Goal: Task Accomplishment & Management: Manage account settings

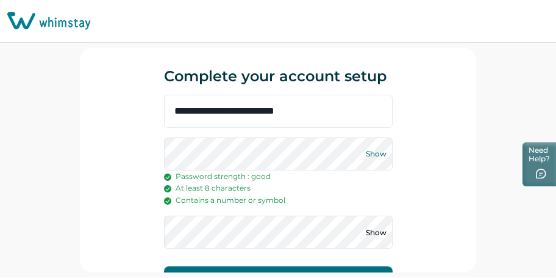
click at [377, 162] on button "Show" at bounding box center [377, 154] width 20 height 20
click at [379, 235] on button "Show" at bounding box center [377, 232] width 20 height 20
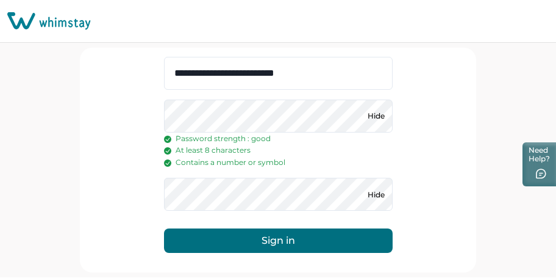
click at [289, 248] on button "Sign in" at bounding box center [278, 240] width 229 height 24
click at [268, 249] on button "Sign in" at bounding box center [278, 240] width 229 height 24
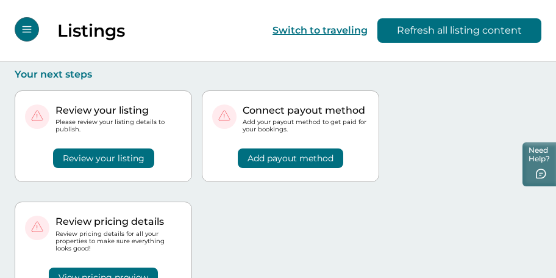
click at [134, 160] on button "Review your listing" at bounding box center [103, 158] width 101 height 20
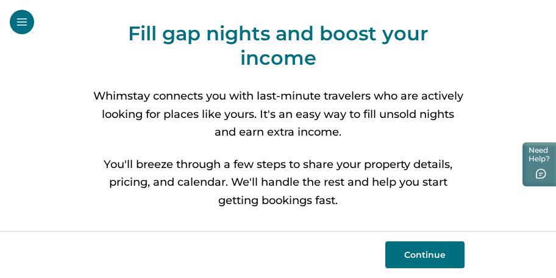
click at [422, 246] on button "Continue" at bounding box center [425, 254] width 79 height 27
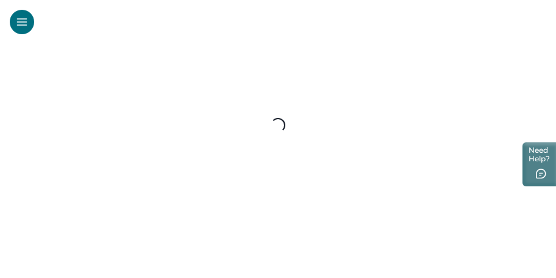
select select "**"
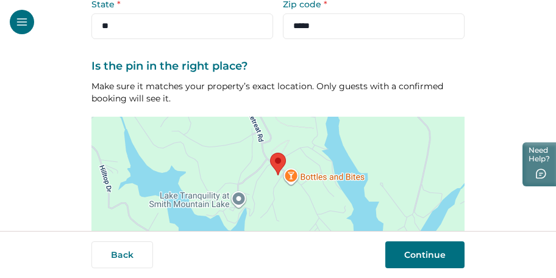
scroll to position [301, 0]
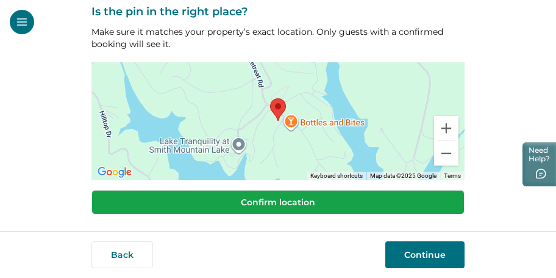
click at [386, 208] on button "Confirm location" at bounding box center [278, 202] width 373 height 24
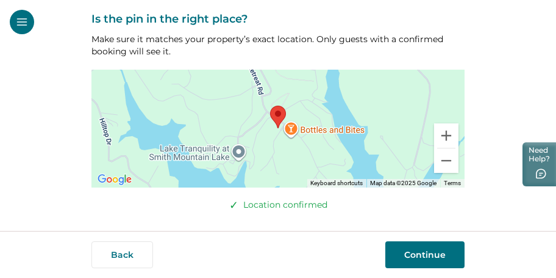
scroll to position [293, 0]
click at [426, 257] on button "Continue" at bounding box center [425, 254] width 79 height 27
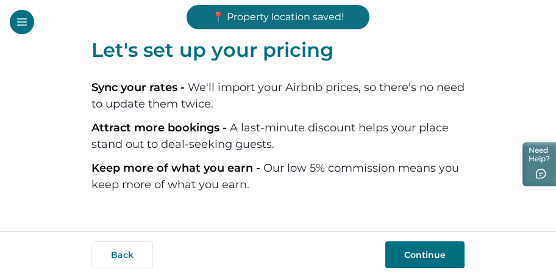
click at [433, 259] on button "Continue" at bounding box center [425, 254] width 79 height 27
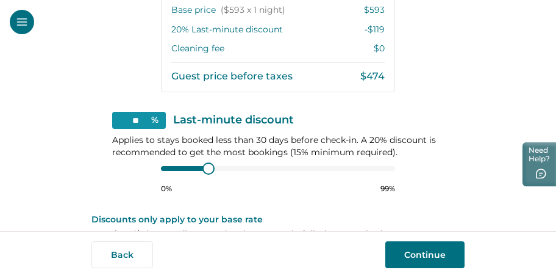
scroll to position [372, 0]
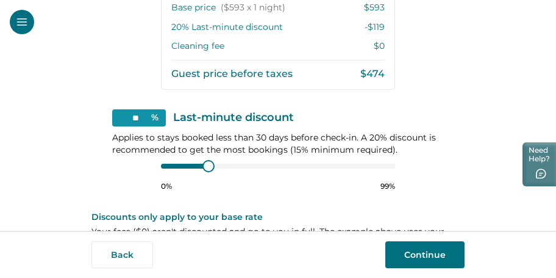
click at [362, 178] on div "0% 99%" at bounding box center [278, 175] width 234 height 31
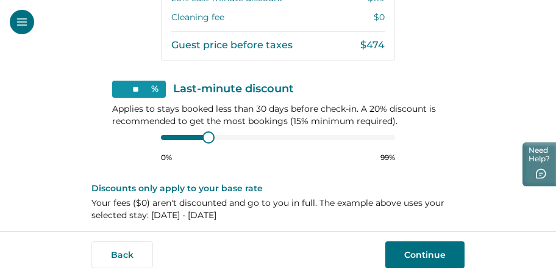
scroll to position [408, 0]
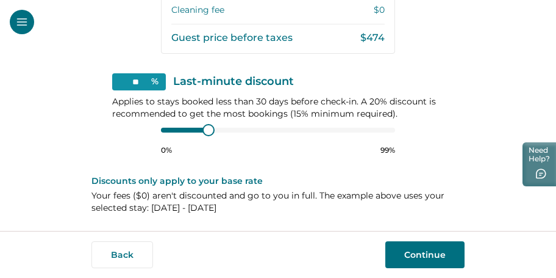
click at [425, 261] on button "Continue" at bounding box center [425, 254] width 79 height 27
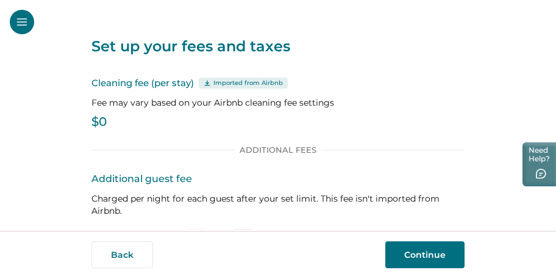
click at [118, 119] on p "$0" at bounding box center [278, 122] width 373 height 12
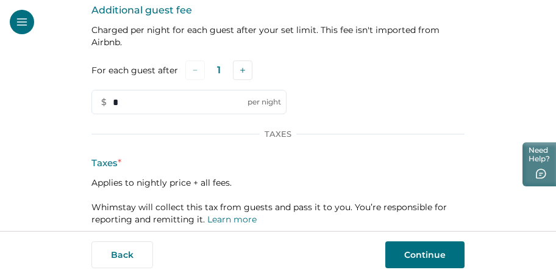
scroll to position [237, 0]
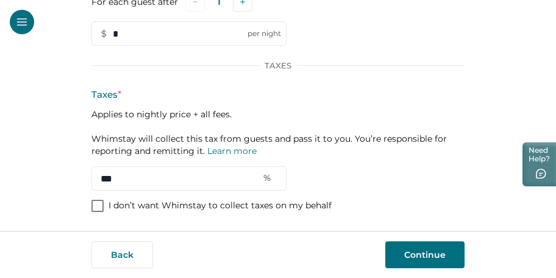
click at [416, 257] on button "Continue" at bounding box center [425, 254] width 79 height 27
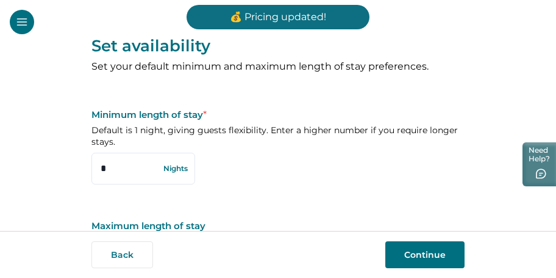
scroll to position [82, 0]
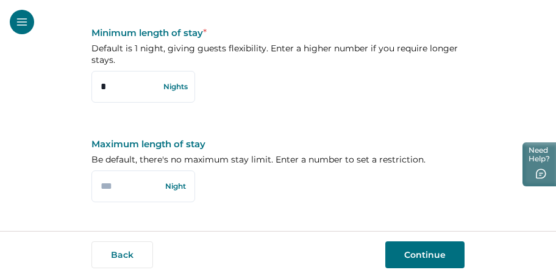
click at [410, 251] on button "Continue" at bounding box center [425, 254] width 79 height 27
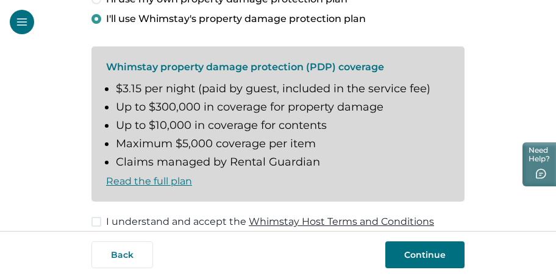
scroll to position [112, 0]
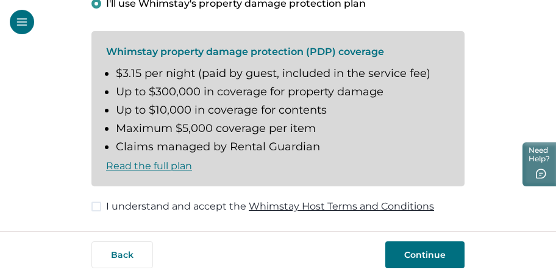
click at [100, 210] on span at bounding box center [97, 206] width 10 height 10
click at [456, 246] on button "Continue" at bounding box center [425, 254] width 79 height 27
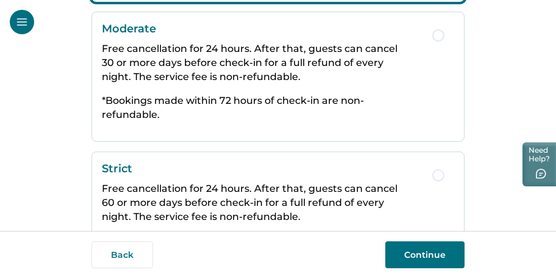
scroll to position [420, 0]
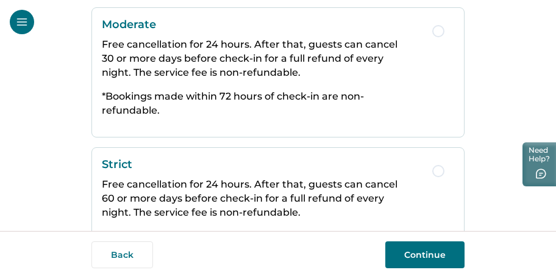
click at [420, 258] on button "Continue" at bounding box center [425, 254] width 79 height 27
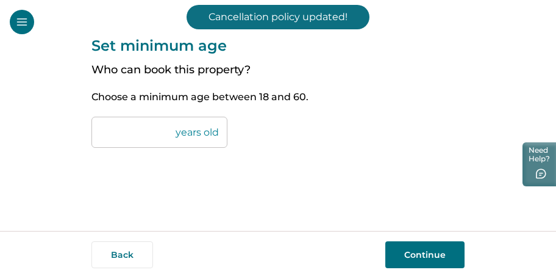
click at [420, 258] on button "Continue" at bounding box center [425, 254] width 79 height 27
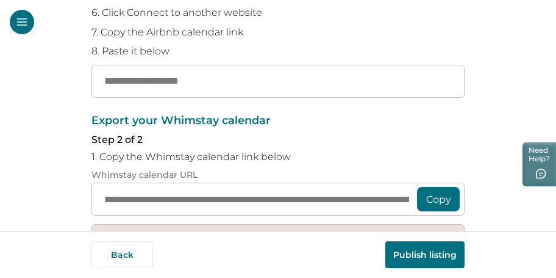
scroll to position [232, 0]
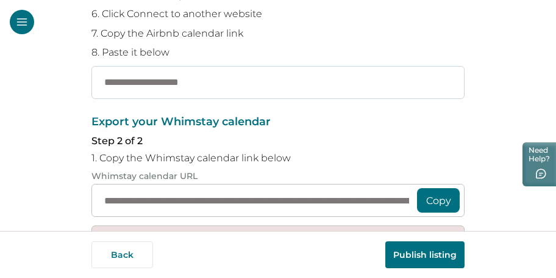
click at [207, 76] on input "text" at bounding box center [278, 82] width 373 height 33
paste input "**********"
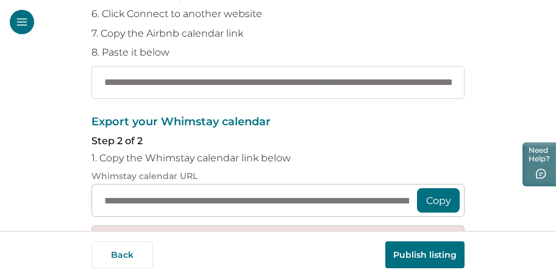
scroll to position [0, 159]
type input "**********"
click at [444, 201] on button "Copy" at bounding box center [438, 200] width 43 height 24
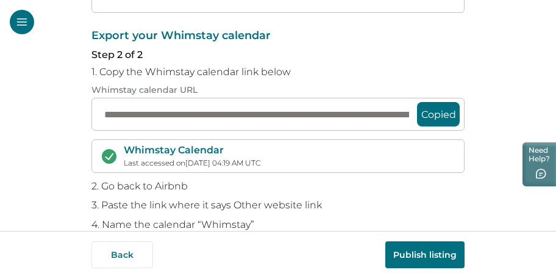
scroll to position [379, 0]
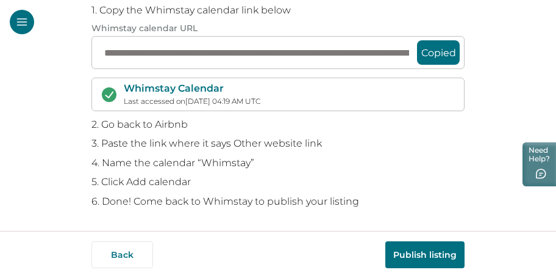
click at [423, 257] on button "Publish listing" at bounding box center [425, 254] width 79 height 27
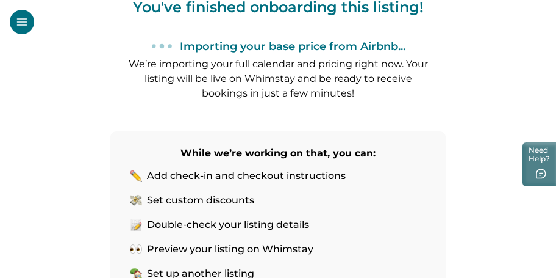
scroll to position [248, 0]
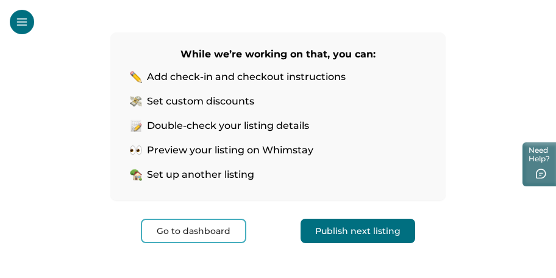
click at [218, 232] on button "Go to dashboard" at bounding box center [194, 230] width 106 height 24
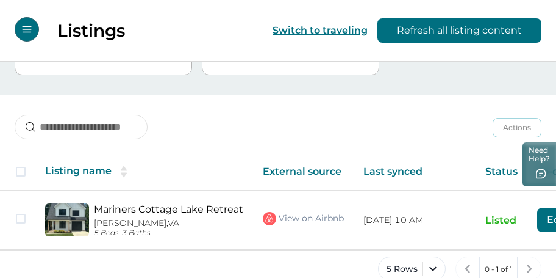
scroll to position [136, 0]
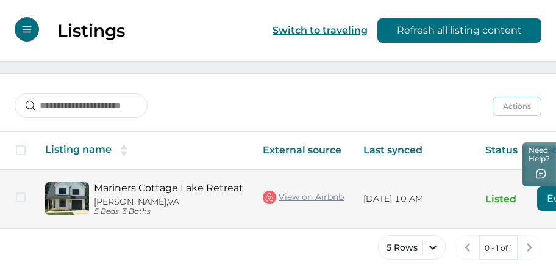
click at [156, 182] on link "Mariners Cottage Lake Retreat" at bounding box center [168, 188] width 149 height 12
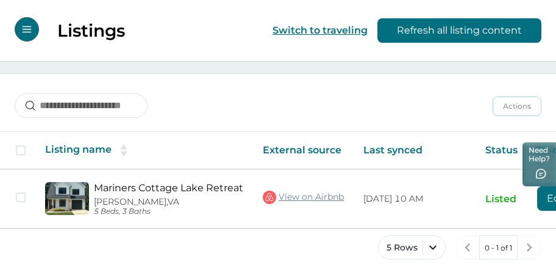
scroll to position [0, 118]
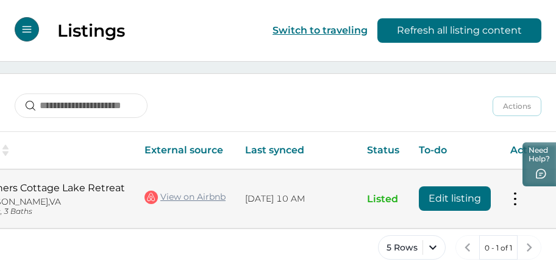
click at [519, 198] on td "Actions View listing on Whimstay Unlist listing View listing details" at bounding box center [529, 198] width 57 height 59
click at [513, 199] on button at bounding box center [516, 198] width 10 height 13
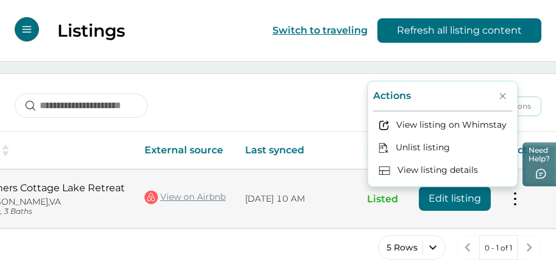
click at [513, 199] on button at bounding box center [516, 198] width 10 height 13
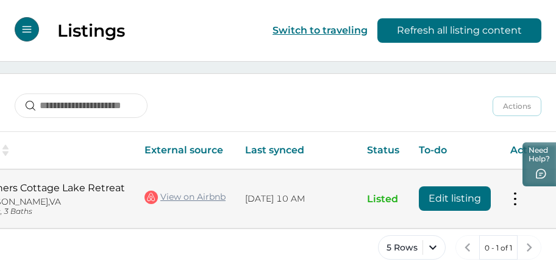
drag, startPoint x: 204, startPoint y: 228, endPoint x: 121, endPoint y: 208, distance: 84.6
click at [121, 208] on div "Listing name External source Last synced Status To-do Actions Mariners Cottage …" at bounding box center [278, 180] width 556 height 98
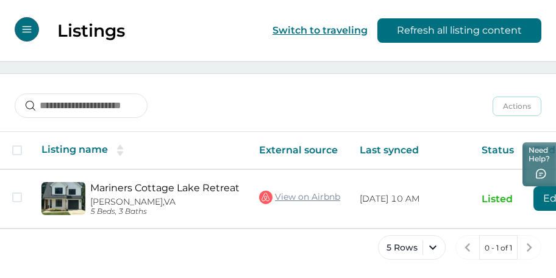
scroll to position [0, 0]
